Goal: Task Accomplishment & Management: Manage account settings

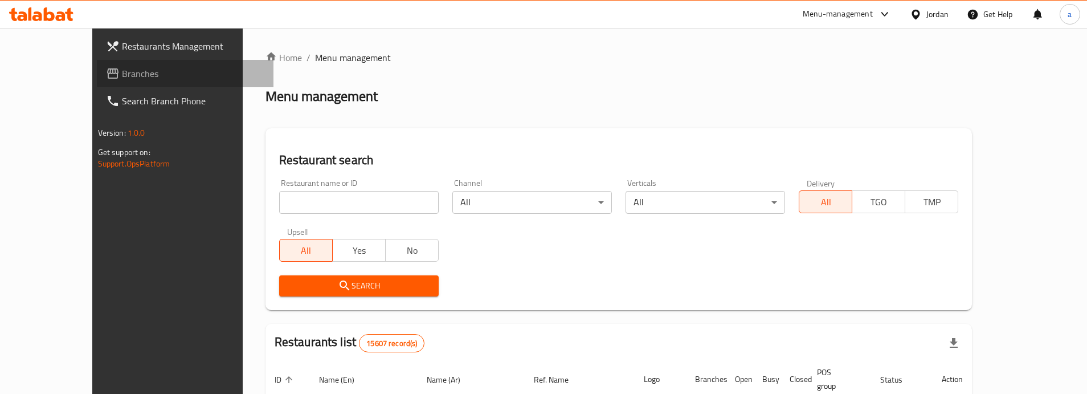
click at [122, 79] on span "Branches" at bounding box center [193, 74] width 143 height 14
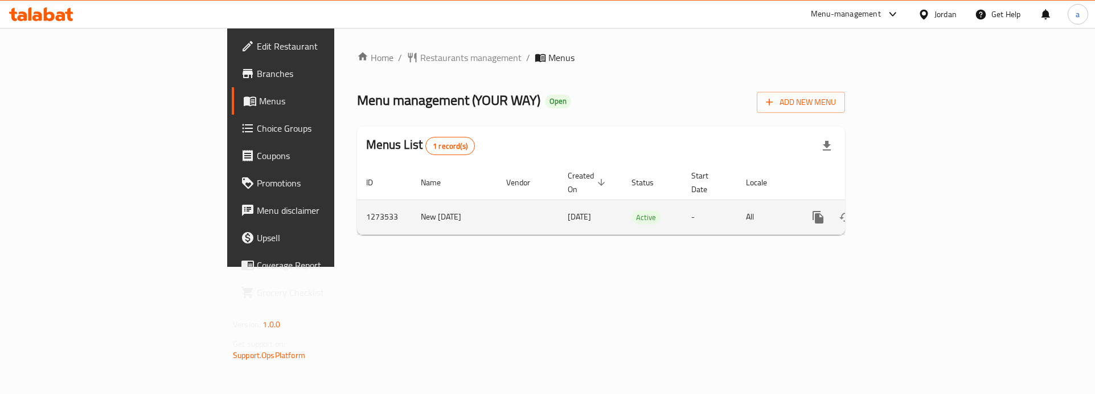
click at [905, 212] on icon "enhanced table" at bounding box center [900, 217] width 10 height 10
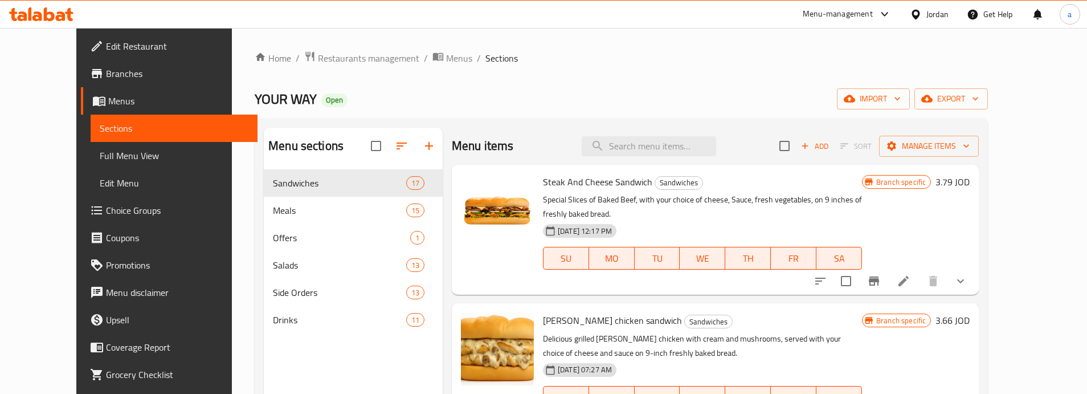
click at [106, 216] on span "Choice Groups" at bounding box center [177, 210] width 143 height 14
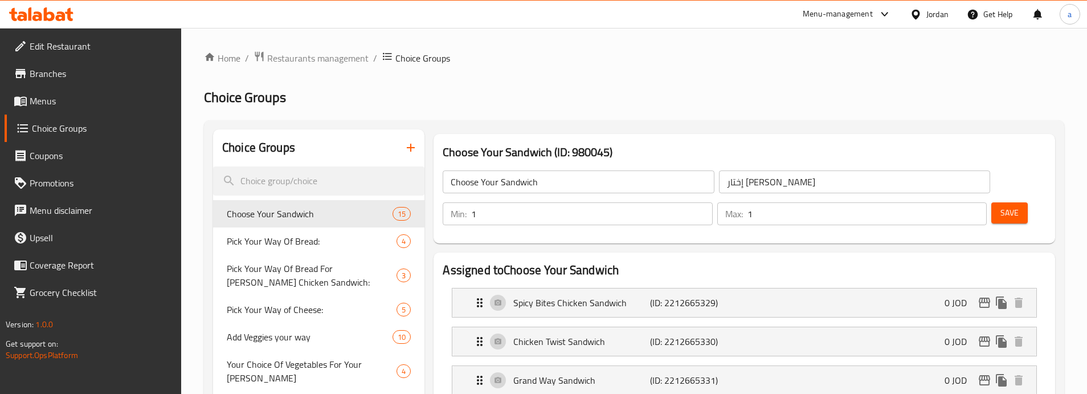
click at [591, 104] on h2 "Choice Groups" at bounding box center [634, 97] width 860 height 18
click at [332, 63] on span "Restaurants management" at bounding box center [317, 58] width 101 height 14
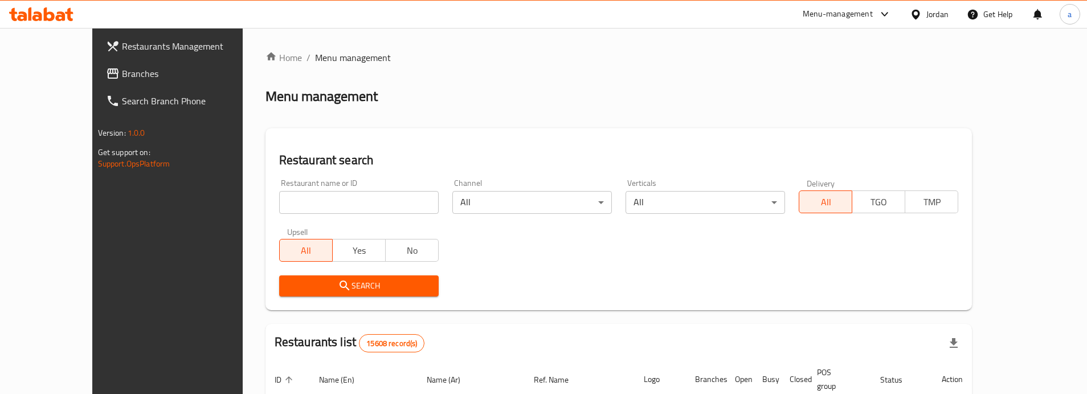
click at [122, 77] on span "Branches" at bounding box center [193, 74] width 143 height 14
